Goal: Navigation & Orientation: Find specific page/section

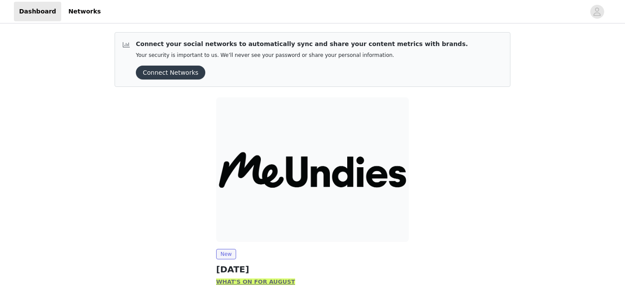
scroll to position [82, 0]
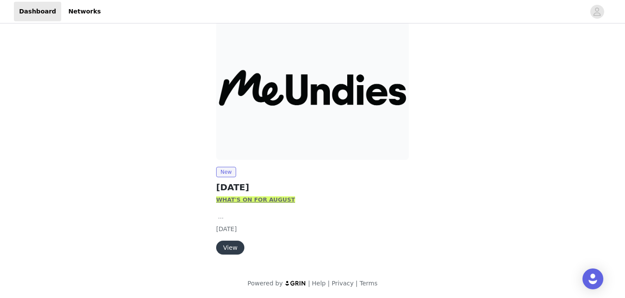
click at [228, 248] on button "View" at bounding box center [230, 247] width 28 height 14
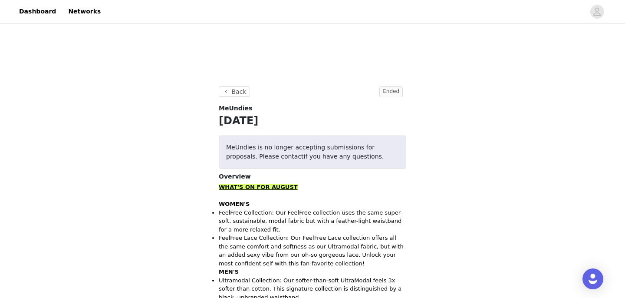
scroll to position [134, 0]
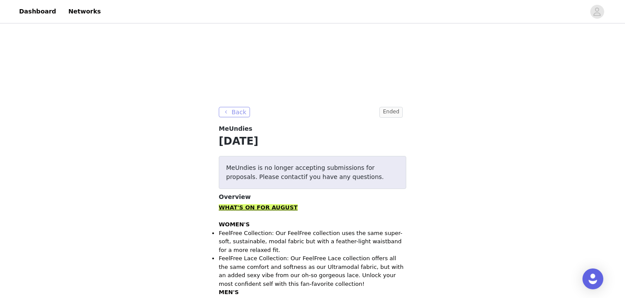
click at [232, 112] on button "Back" at bounding box center [234, 112] width 31 height 10
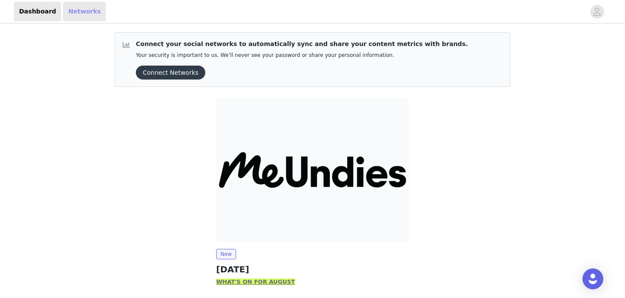
click at [70, 11] on link "Networks" at bounding box center [84, 12] width 43 height 20
